Goal: Navigation & Orientation: Find specific page/section

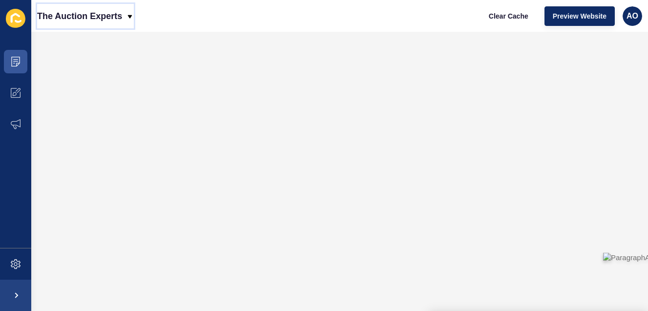
click at [129, 13] on icon at bounding box center [130, 17] width 8 height 8
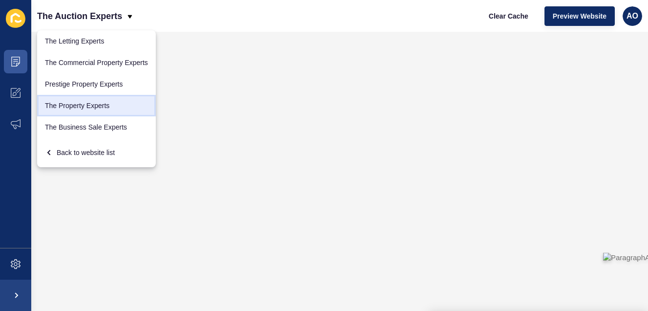
click at [93, 102] on link "The Property Experts" at bounding box center [96, 105] width 119 height 21
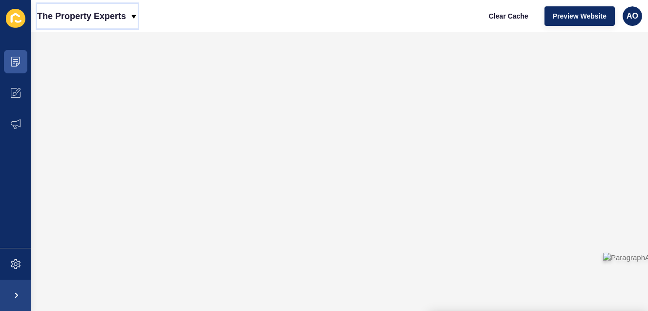
click at [133, 15] on icon at bounding box center [134, 17] width 8 height 8
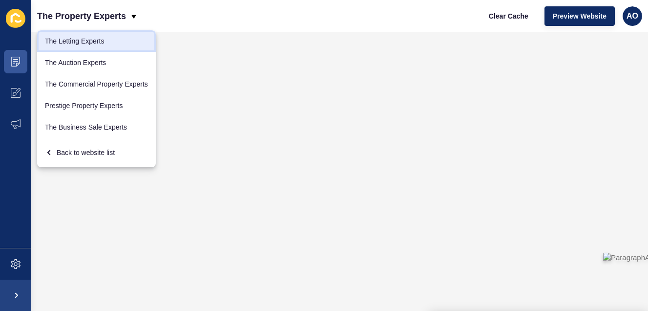
click at [89, 35] on link "The Letting Experts" at bounding box center [96, 40] width 119 height 21
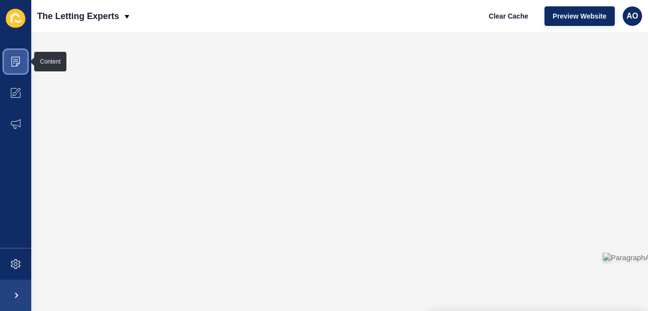
click at [14, 61] on icon at bounding box center [15, 61] width 5 height 0
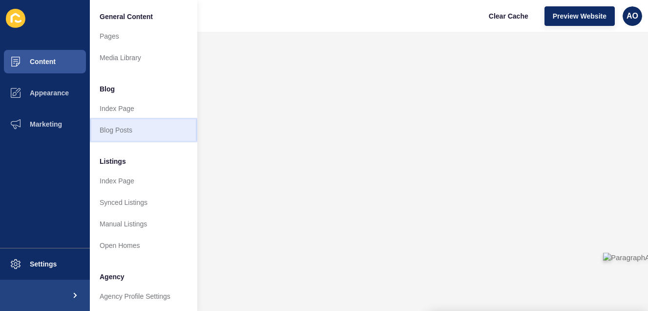
click at [129, 125] on link "Blog Posts" at bounding box center [143, 129] width 107 height 21
